Goal: Information Seeking & Learning: Check status

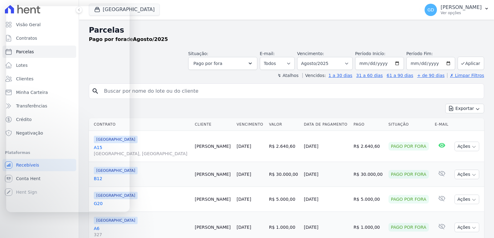
select select
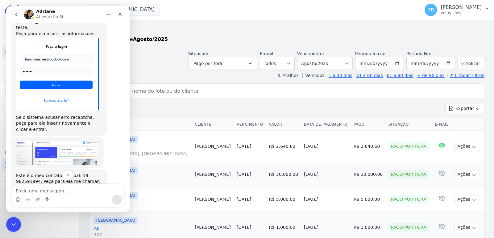
scroll to position [1583, 0]
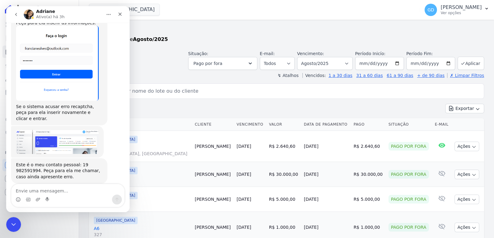
drag, startPoint x: 38, startPoint y: 124, endPoint x: 100, endPoint y: 126, distance: 62.1
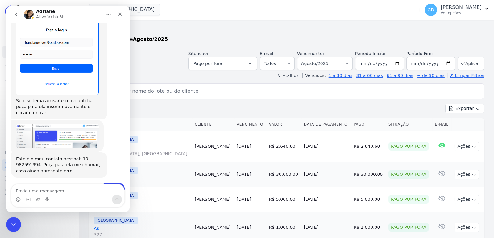
click at [64, 191] on textarea "Envie uma mensagem..." at bounding box center [67, 190] width 113 height 10
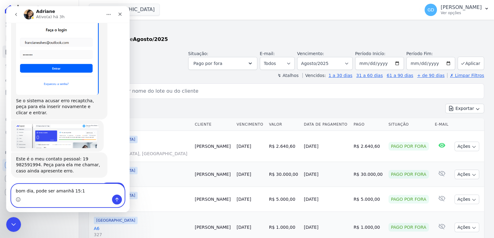
type textarea "bom dia, pode ser amanhã 15:15"
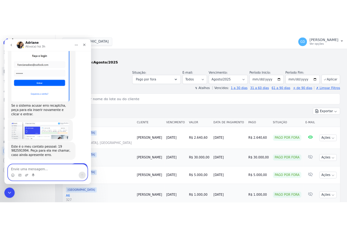
scroll to position [1598, 0]
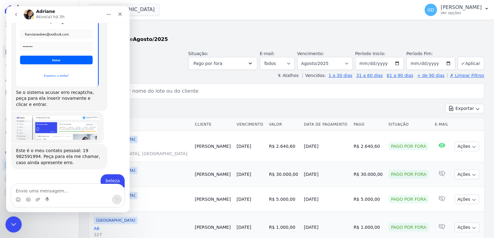
click at [6, 230] on body "Visão Geral Contratos Parcelas Lotes Clientes Minha Carteira Transferências Cré…" at bounding box center [247, 119] width 494 height 238
click at [9, 226] on icon "Fechar mensagem da Intercom" at bounding box center [12, 223] width 7 height 7
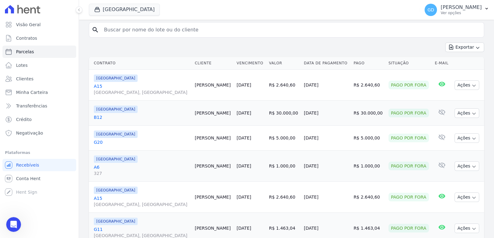
scroll to position [93, 0]
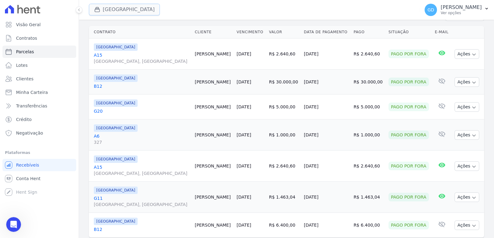
click at [135, 9] on button "Parque Das Palmeiras" at bounding box center [124, 10] width 71 height 12
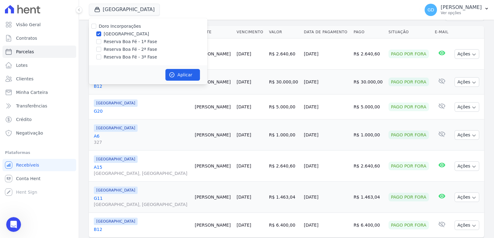
click at [126, 25] on label "Doro Incorporações" at bounding box center [120, 26] width 42 height 5
click at [96, 25] on input "Doro Incorporações" at bounding box center [93, 26] width 5 height 5
checkbox input "true"
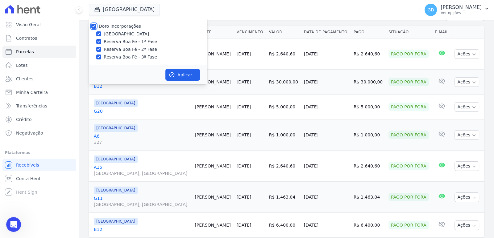
checkbox input "true"
click at [131, 27] on label "Doro Incorporações" at bounding box center [120, 26] width 42 height 5
click at [96, 27] on input "Doro Incorporações" at bounding box center [93, 26] width 5 height 5
checkbox input "false"
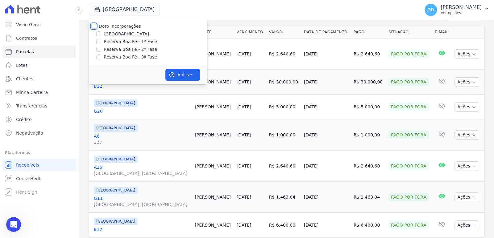
checkbox input "false"
click at [141, 44] on label "Reserva Boa Fé - 1ª Fase" at bounding box center [130, 42] width 53 height 6
click at [101, 44] on input "Reserva Boa Fé - 1ª Fase" at bounding box center [98, 41] width 5 height 5
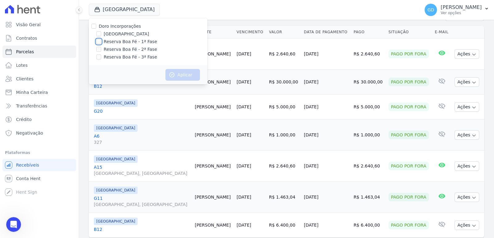
checkbox input "true"
click at [143, 49] on label "Reserva Boa Fé - 2ª Fase" at bounding box center [130, 49] width 53 height 6
click at [101, 49] on input "Reserva Boa Fé - 2ª Fase" at bounding box center [98, 49] width 5 height 5
checkbox input "true"
click at [193, 77] on button "Aplicar" at bounding box center [182, 75] width 35 height 12
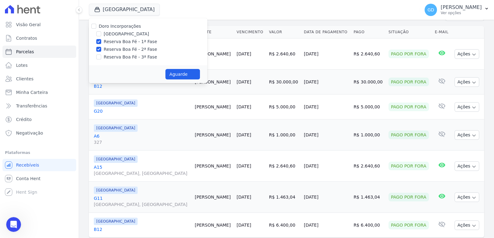
select select
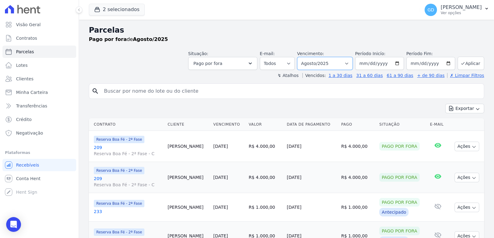
click at [333, 67] on select "Filtrar por período ──────── Todos os meses Abril/2022 Maio/2022 Junho/2022 Jul…" at bounding box center [325, 63] width 56 height 13
click at [302, 57] on select "Filtrar por período ──────── Todos os meses Abril/2022 Maio/2022 Junho/2022 Jul…" at bounding box center [325, 63] width 56 height 13
click at [474, 65] on button "Aplicar" at bounding box center [471, 63] width 27 height 13
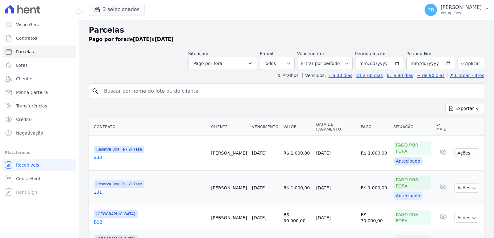
select select
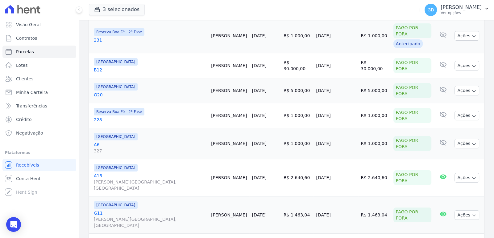
scroll to position [154, 0]
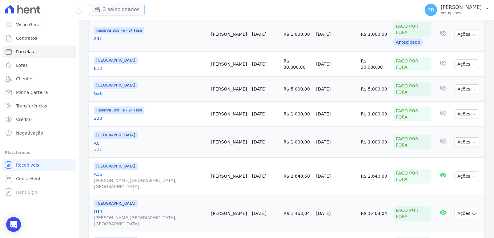
click at [122, 10] on button "3 selecionados" at bounding box center [117, 10] width 56 height 12
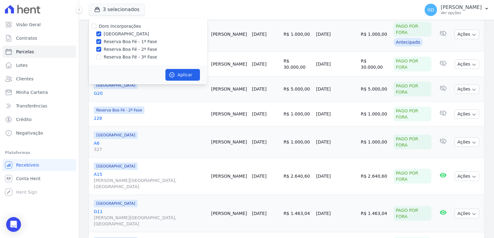
click at [130, 35] on label "[GEOGRAPHIC_DATA]" at bounding box center [126, 34] width 45 height 6
click at [101, 35] on input "[GEOGRAPHIC_DATA]" at bounding box center [98, 33] width 5 height 5
checkbox input "false"
click at [184, 81] on div "Aplicar" at bounding box center [148, 74] width 118 height 19
click at [185, 77] on button "Aplicar" at bounding box center [182, 75] width 35 height 12
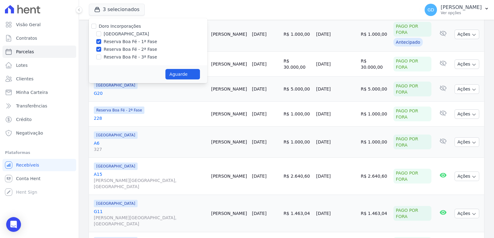
select select
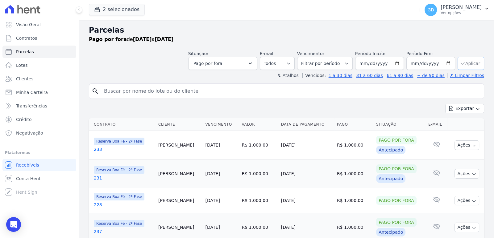
click at [474, 65] on button "Aplicar" at bounding box center [471, 63] width 27 height 13
select select
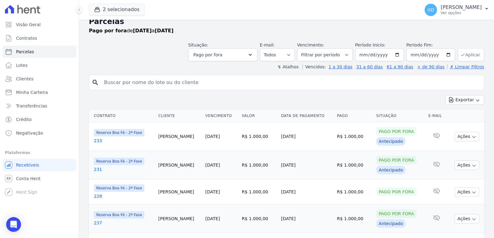
scroll to position [7, 0]
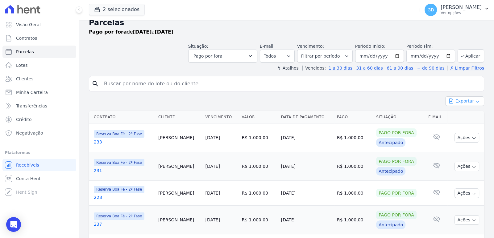
click at [469, 99] on button "Exportar" at bounding box center [464, 102] width 39 height 10
click at [464, 119] on link "Exportar PDF" at bounding box center [465, 116] width 34 height 7
click at [467, 125] on span "Exportar CSV" at bounding box center [464, 126] width 33 height 6
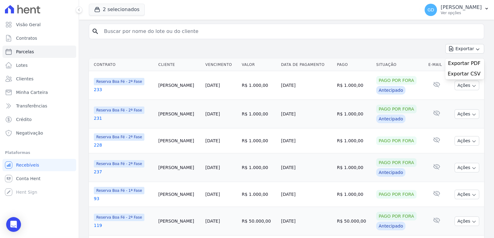
scroll to position [61, 0]
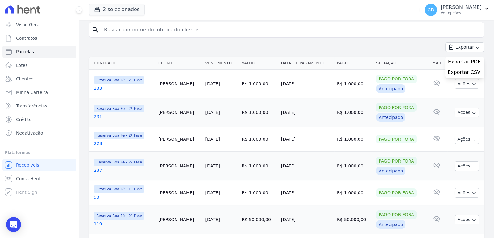
click at [99, 142] on link "228" at bounding box center [124, 144] width 60 height 6
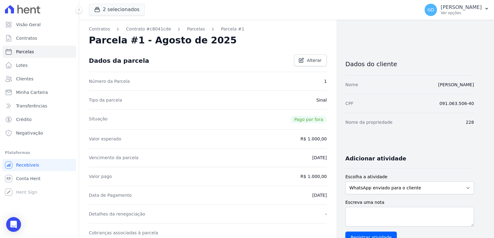
select select
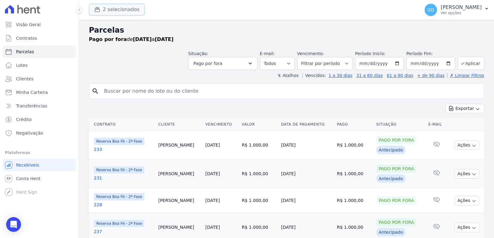
click at [121, 15] on button "2 selecionados" at bounding box center [117, 10] width 56 height 12
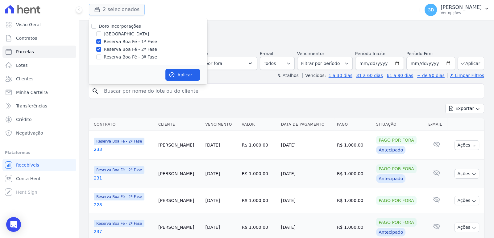
click at [121, 15] on button "2 selecionados" at bounding box center [117, 10] width 56 height 12
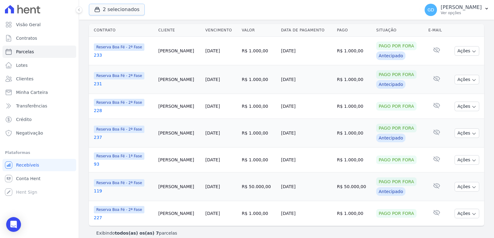
scroll to position [100, 0]
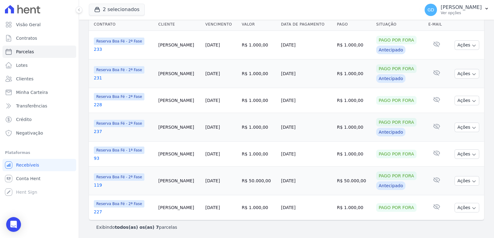
click at [324, 186] on td "24/11/2023" at bounding box center [307, 181] width 56 height 29
click at [314, 210] on td "09/08/2025" at bounding box center [307, 208] width 56 height 25
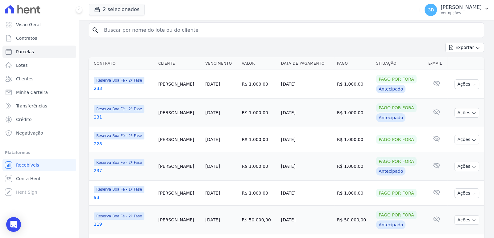
scroll to position [61, 0]
click at [176, 137] on td "Patricia Parma" at bounding box center [179, 139] width 47 height 25
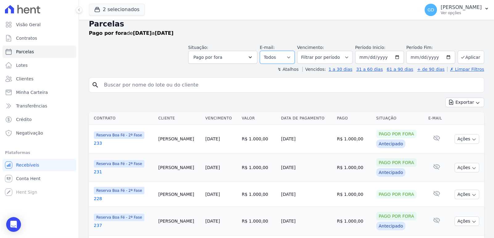
scroll to position [0, 0]
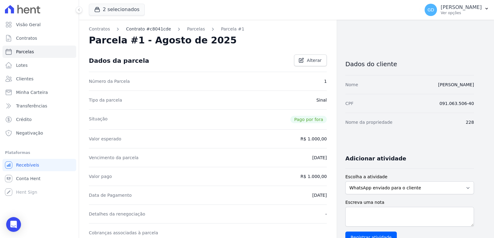
click at [151, 27] on link "Contrato #c8041cde" at bounding box center [148, 29] width 45 height 6
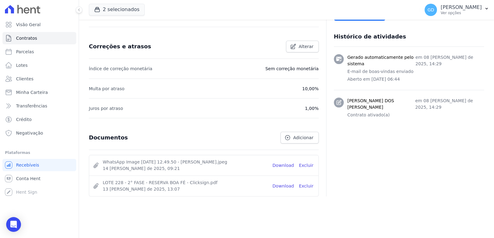
scroll to position [236, 0]
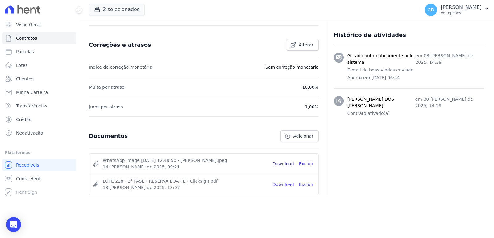
click at [285, 162] on link "Download" at bounding box center [283, 164] width 22 height 6
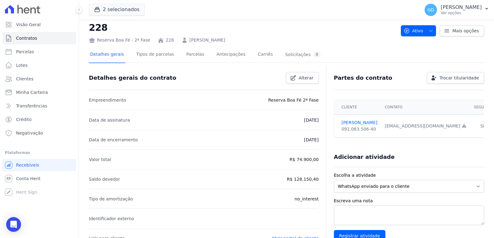
scroll to position [0, 0]
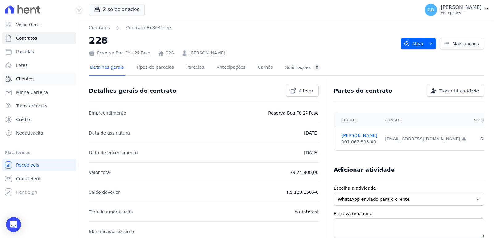
click at [37, 77] on link "Clientes" at bounding box center [39, 79] width 74 height 12
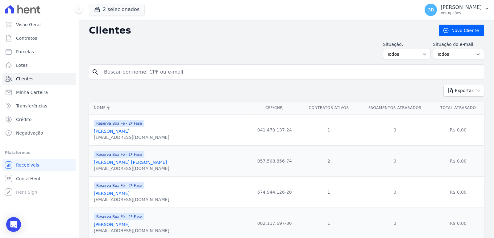
drag, startPoint x: 148, startPoint y: 69, endPoint x: 151, endPoint y: 69, distance: 3.4
click at [148, 69] on input "search" at bounding box center [290, 72] width 381 height 12
type input "[PERSON_NAME]"
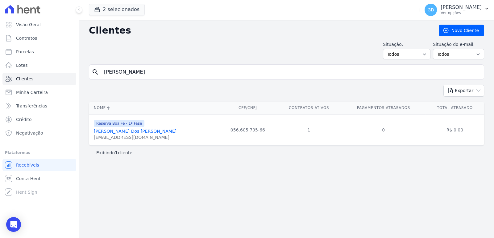
click at [137, 132] on link "[PERSON_NAME] Dos [PERSON_NAME]" at bounding box center [135, 131] width 83 height 5
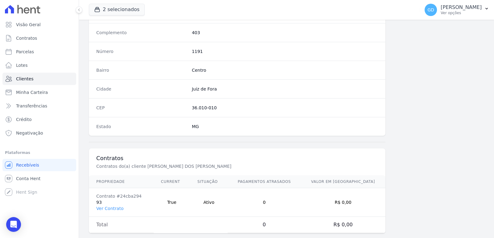
scroll to position [337, 0]
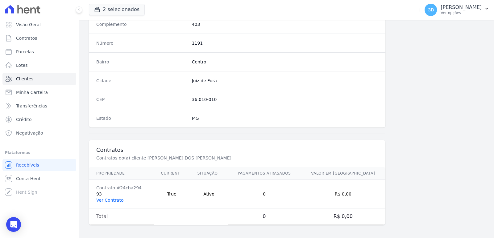
click at [109, 201] on link "Ver Contrato" at bounding box center [109, 200] width 27 height 5
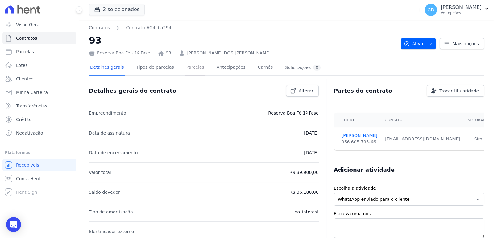
click at [189, 69] on link "Parcelas" at bounding box center [195, 68] width 20 height 16
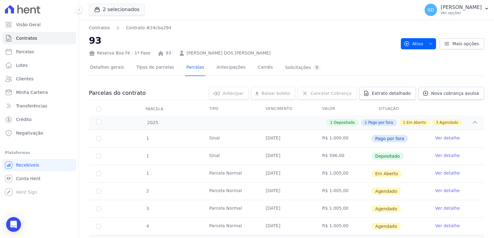
click at [435, 140] on link "Ver detalhe" at bounding box center [447, 138] width 25 height 6
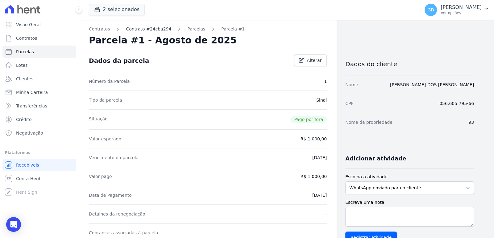
click at [143, 29] on link "Contrato #24cba294" at bounding box center [148, 29] width 45 height 6
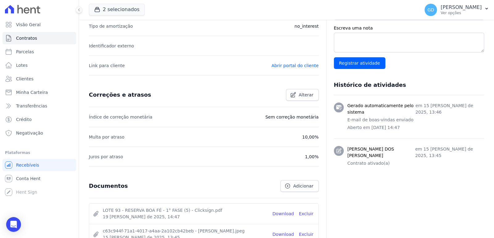
scroll to position [236, 0]
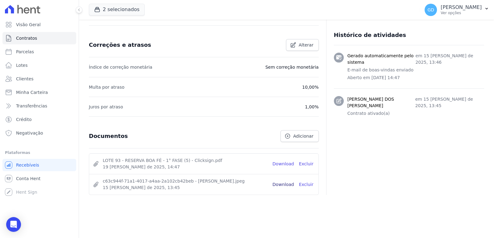
click at [287, 184] on link "Download" at bounding box center [283, 185] width 22 height 6
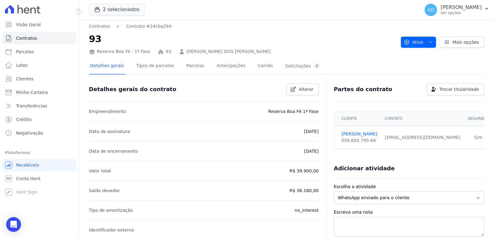
scroll to position [0, 0]
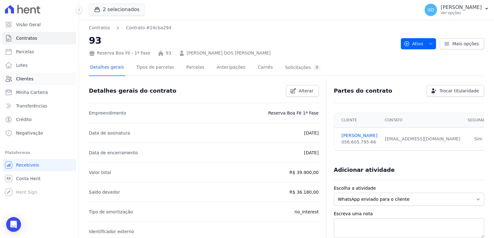
click at [30, 77] on span "Clientes" at bounding box center [24, 79] width 17 height 6
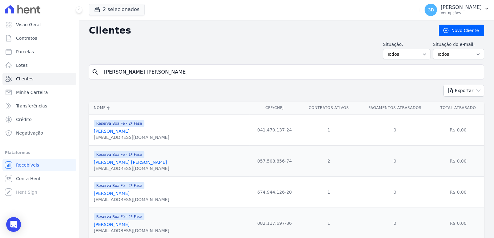
type input "[PERSON_NAME] [PERSON_NAME]"
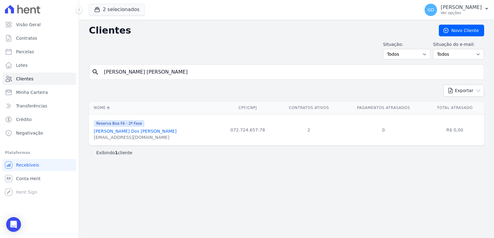
click at [145, 128] on div "[PERSON_NAME] Dos [PERSON_NAME]" at bounding box center [135, 131] width 83 height 6
click at [142, 133] on link "[PERSON_NAME] Dos [PERSON_NAME]" at bounding box center [135, 131] width 83 height 5
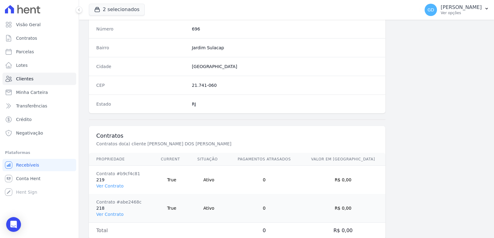
scroll to position [365, 0]
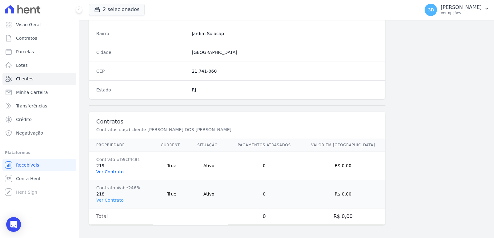
click at [105, 170] on link "Ver Contrato" at bounding box center [109, 172] width 27 height 5
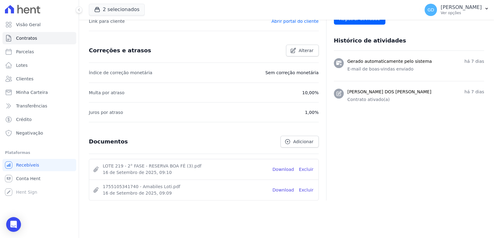
scroll to position [236, 0]
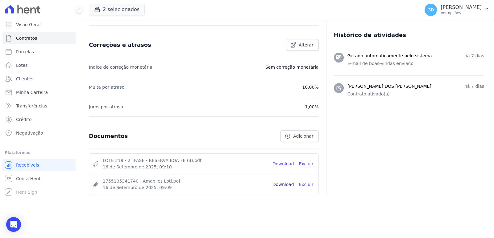
click at [287, 183] on link "Download" at bounding box center [283, 185] width 22 height 6
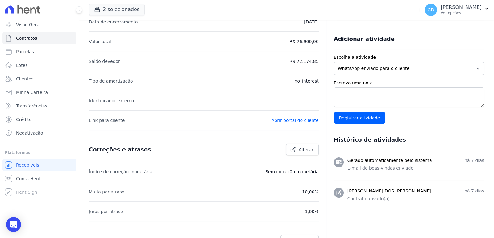
scroll to position [20, 0]
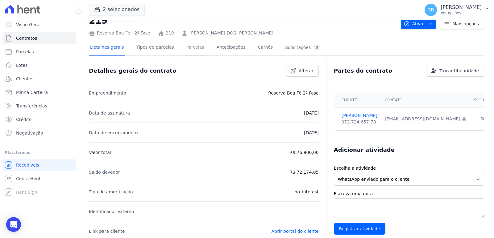
click at [185, 49] on link "Parcelas" at bounding box center [195, 48] width 20 height 16
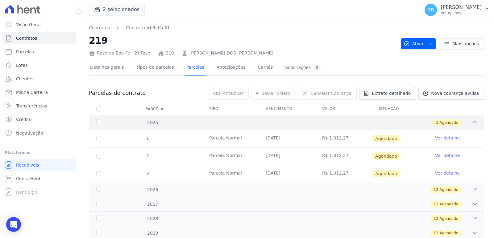
click at [472, 120] on icon at bounding box center [475, 122] width 6 height 6
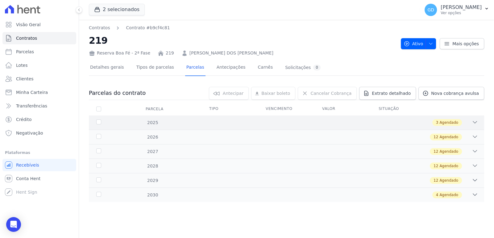
click at [472, 121] on icon at bounding box center [475, 122] width 6 height 6
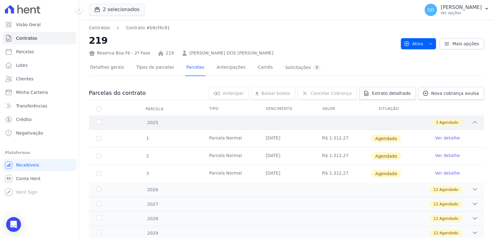
click at [472, 121] on icon at bounding box center [475, 122] width 6 height 6
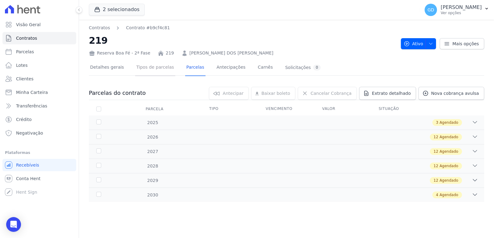
click at [151, 70] on link "Tipos de parcelas" at bounding box center [155, 68] width 40 height 16
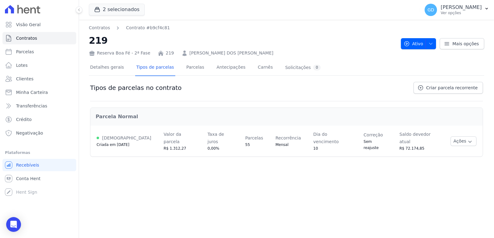
click at [189, 51] on link "[PERSON_NAME] DOS [PERSON_NAME]" at bounding box center [231, 53] width 84 height 6
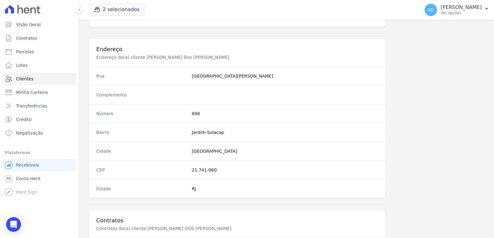
scroll to position [365, 0]
